Goal: Find specific page/section: Find specific page/section

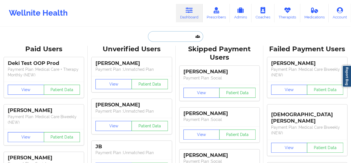
click at [178, 37] on input "text" at bounding box center [175, 36] width 55 height 11
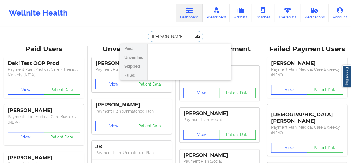
type input "[PERSON_NAME]"
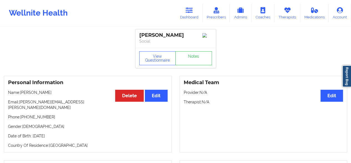
click at [198, 90] on div "Medical Team Edit Provider: N/A Therapist: N/A" at bounding box center [264, 114] width 168 height 76
click at [195, 60] on link "Notes" at bounding box center [194, 58] width 37 height 14
click at [152, 50] on div "View Questionnaire Notes" at bounding box center [176, 58] width 81 height 20
click at [155, 63] on button "View Questionnaire" at bounding box center [157, 58] width 37 height 14
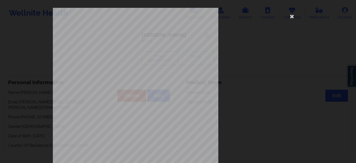
scroll to position [102, 0]
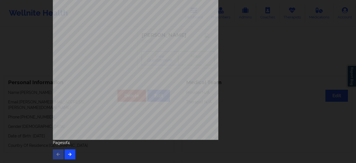
drag, startPoint x: 74, startPoint y: 154, endPoint x: 69, endPoint y: 154, distance: 5.0
click at [69, 154] on div "Page 1 of 4" at bounding box center [178, 148] width 250 height 19
click at [69, 154] on icon "button" at bounding box center [70, 153] width 5 height 3
click at [68, 150] on button "button" at bounding box center [69, 154] width 11 height 10
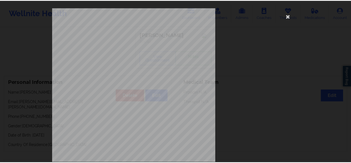
scroll to position [0, 0]
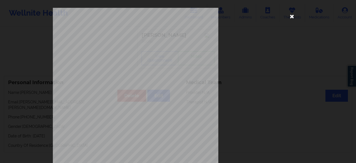
click at [293, 18] on icon at bounding box center [291, 16] width 9 height 9
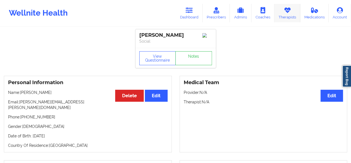
click at [278, 20] on link "Therapists" at bounding box center [288, 13] width 26 height 18
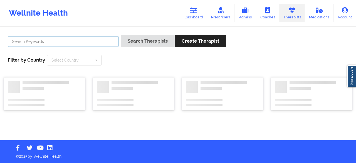
click at [78, 44] on input "text" at bounding box center [63, 41] width 111 height 11
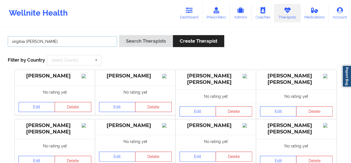
click at [119, 35] on button "Search Therapists" at bounding box center [146, 41] width 54 height 12
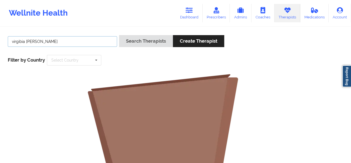
click at [21, 41] on input "virgibia [PERSON_NAME]" at bounding box center [62, 41] width 109 height 11
type input "[US_STATE][PERSON_NAME]"
click at [119, 35] on button "Search Therapists" at bounding box center [146, 41] width 54 height 12
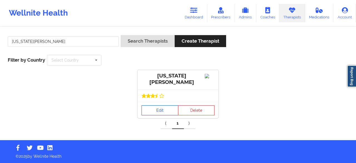
click at [160, 111] on link "Edit" at bounding box center [159, 110] width 37 height 10
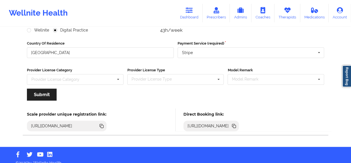
scroll to position [86, 0]
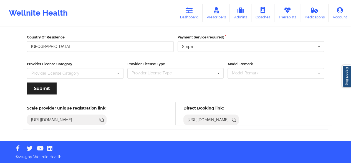
click at [236, 119] on icon at bounding box center [234, 120] width 3 height 3
click at [193, 13] on icon at bounding box center [189, 10] width 7 height 6
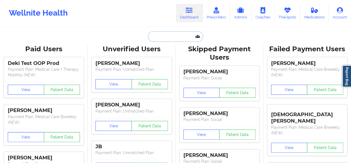
click at [182, 39] on input "text" at bounding box center [175, 36] width 55 height 11
paste input "[PHONE_NUMBER]"
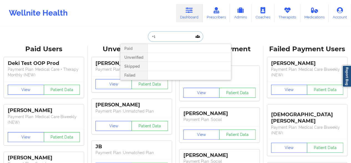
type input "+"
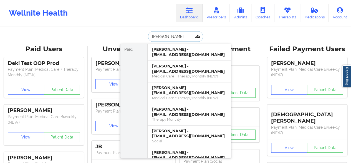
type input "[PERSON_NAME] [PERSON_NAME]"
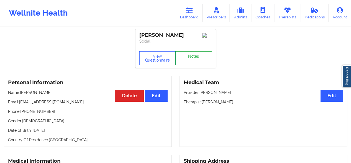
click at [206, 60] on link "Notes" at bounding box center [194, 58] width 37 height 14
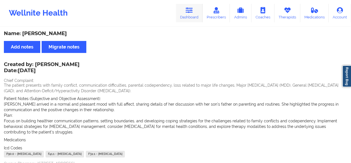
click at [198, 12] on link "Dashboard" at bounding box center [189, 13] width 27 height 18
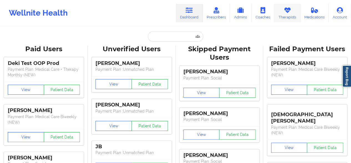
click at [281, 16] on link "Therapists" at bounding box center [288, 13] width 26 height 18
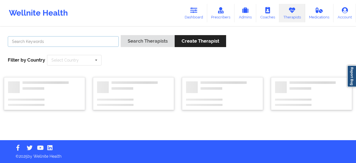
click at [84, 44] on input "text" at bounding box center [63, 41] width 111 height 11
paste input "[PERSON_NAME] -"
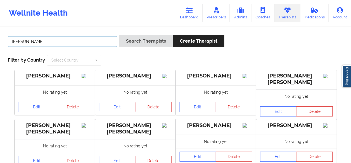
click at [119, 35] on button "Search Therapists" at bounding box center [146, 41] width 54 height 12
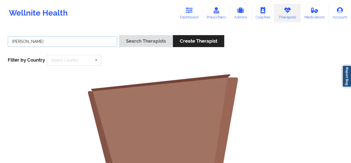
click at [61, 45] on input "[PERSON_NAME]" at bounding box center [62, 41] width 109 height 11
click at [119, 35] on button "Search Therapists" at bounding box center [146, 41] width 54 height 12
type input "[PERSON_NAME]"
click at [119, 35] on button "Search Therapists" at bounding box center [146, 41] width 54 height 12
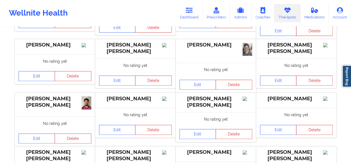
scroll to position [56, 0]
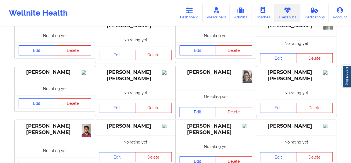
click at [193, 109] on link "Edit" at bounding box center [198, 112] width 37 height 10
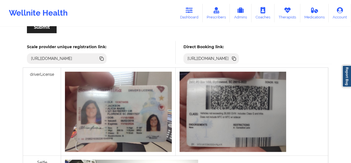
scroll to position [132, 0]
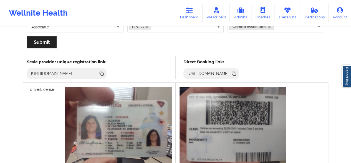
click at [236, 73] on icon at bounding box center [234, 74] width 3 height 3
click at [190, 8] on icon at bounding box center [189, 10] width 7 height 6
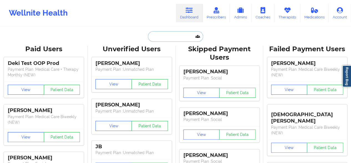
click at [173, 38] on input "text" at bounding box center [175, 36] width 55 height 11
paste input "[PERSON_NAME]"
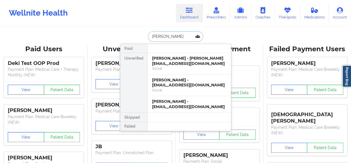
type input "[PERSON_NAME]"
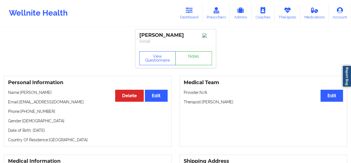
click at [192, 57] on link "Notes" at bounding box center [194, 58] width 37 height 14
